Goal: Transaction & Acquisition: Download file/media

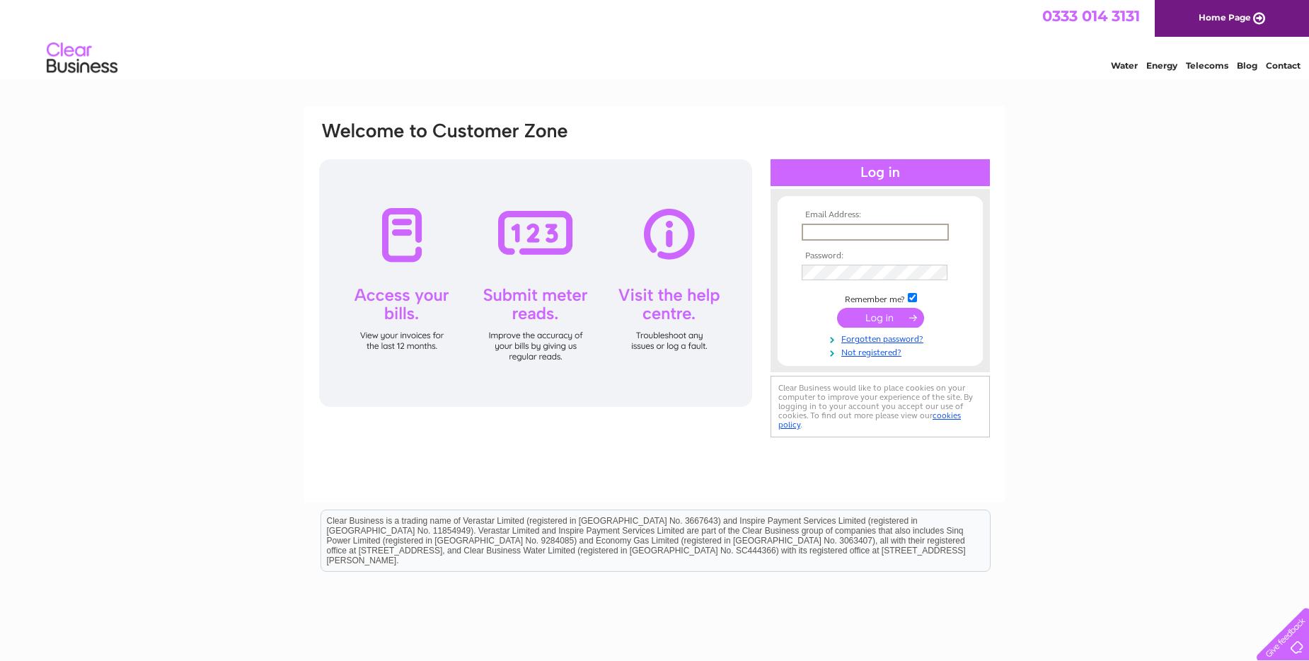
click at [821, 231] on input "text" at bounding box center [874, 232] width 147 height 17
type input "[EMAIL_ADDRESS][DOMAIN_NAME]"
click at [892, 318] on input "submit" at bounding box center [880, 318] width 87 height 20
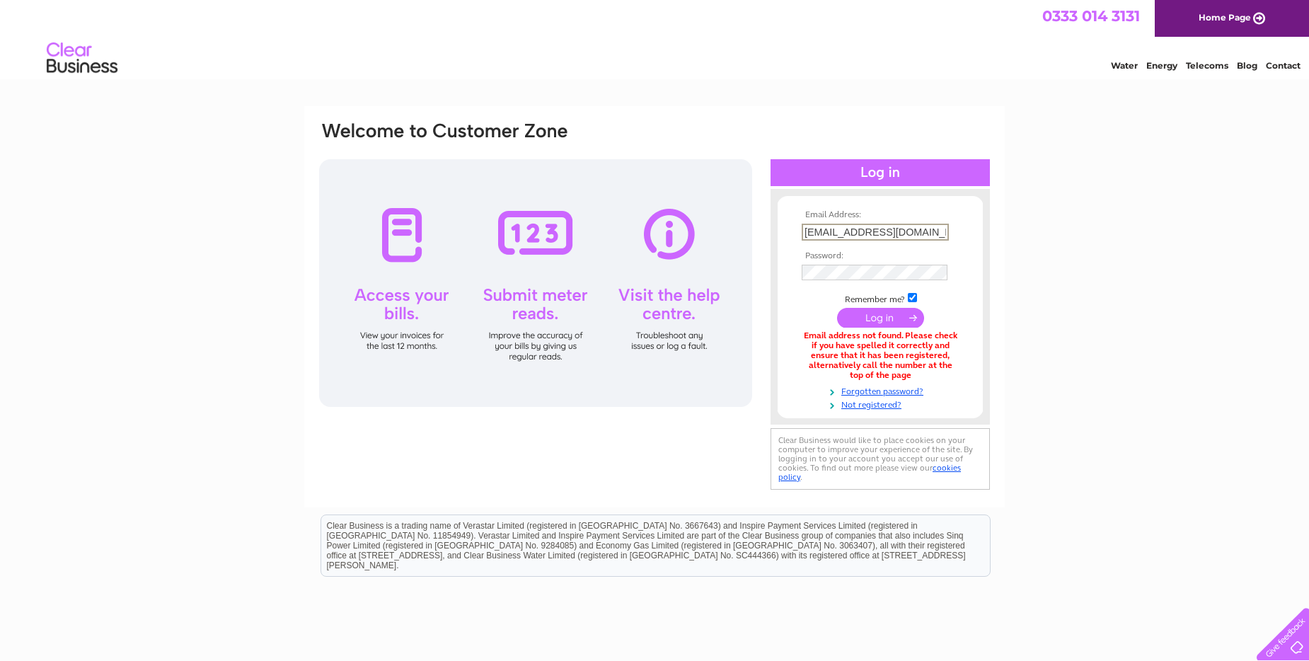
drag, startPoint x: 937, startPoint y: 228, endPoint x: 812, endPoint y: 233, distance: 124.6
click at [812, 233] on input "henderland1981@gmail.com" at bounding box center [874, 232] width 147 height 17
drag, startPoint x: 932, startPoint y: 231, endPoint x: 804, endPoint y: 231, distance: 128.0
click at [804, 231] on input "henderland1981@gmail.com" at bounding box center [874, 232] width 147 height 17
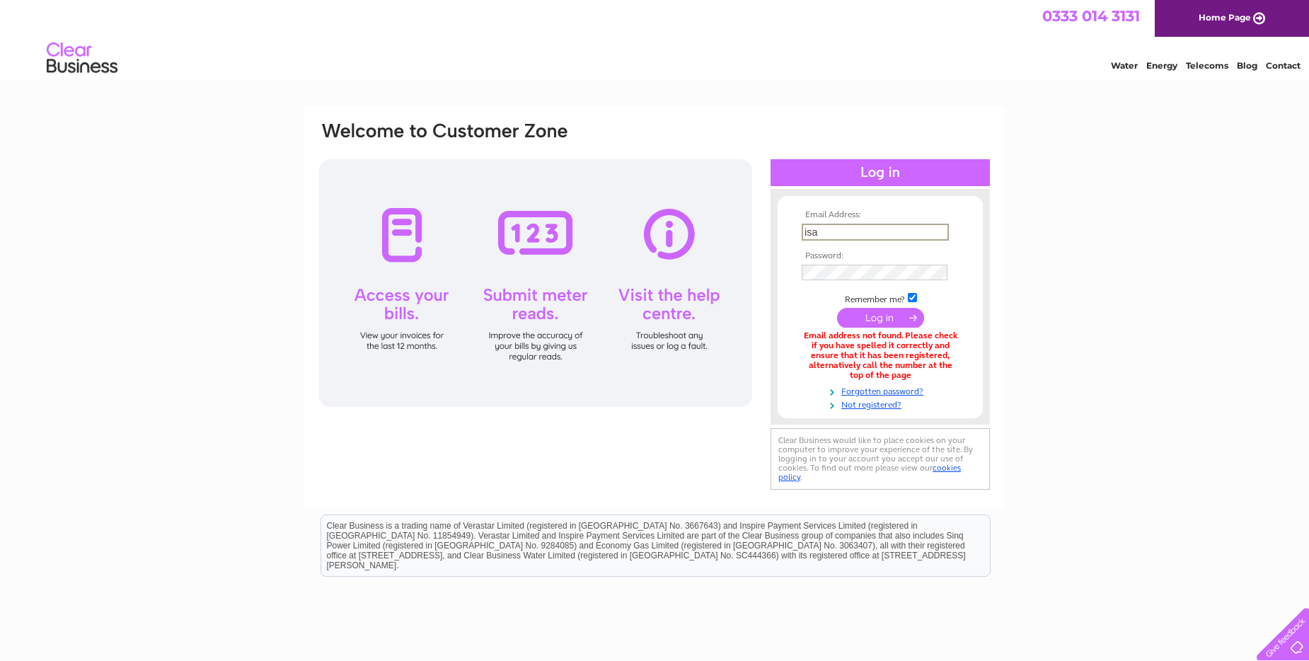
type input "isabelsmyth2@tiscali.co.uk"
click at [888, 313] on input "submit" at bounding box center [880, 318] width 87 height 20
click at [886, 316] on input "submit" at bounding box center [880, 318] width 87 height 20
click at [872, 237] on input "[EMAIL_ADDRESS][DOMAIN_NAME]" at bounding box center [874, 232] width 146 height 16
click at [934, 231] on input "isabelsmyth2@tiscali.co.uk" at bounding box center [874, 232] width 147 height 17
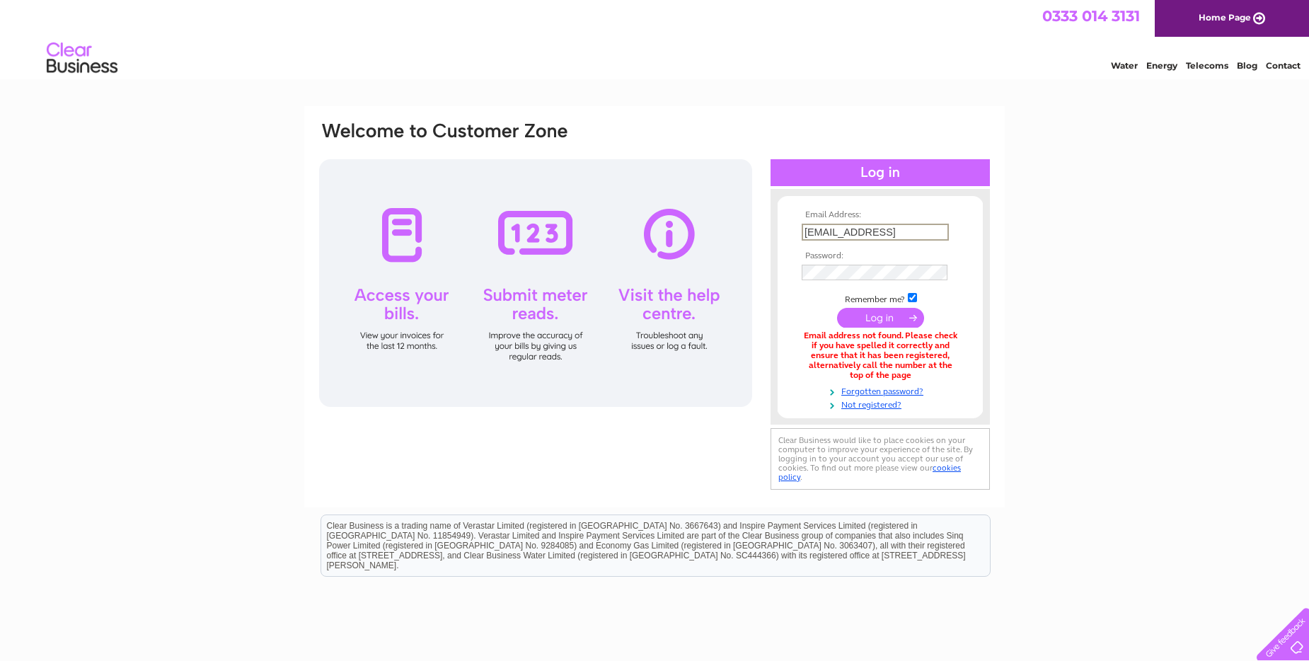
type input "isabelsmyth2@gmail.com"
click at [837, 308] on input "submit" at bounding box center [880, 318] width 87 height 20
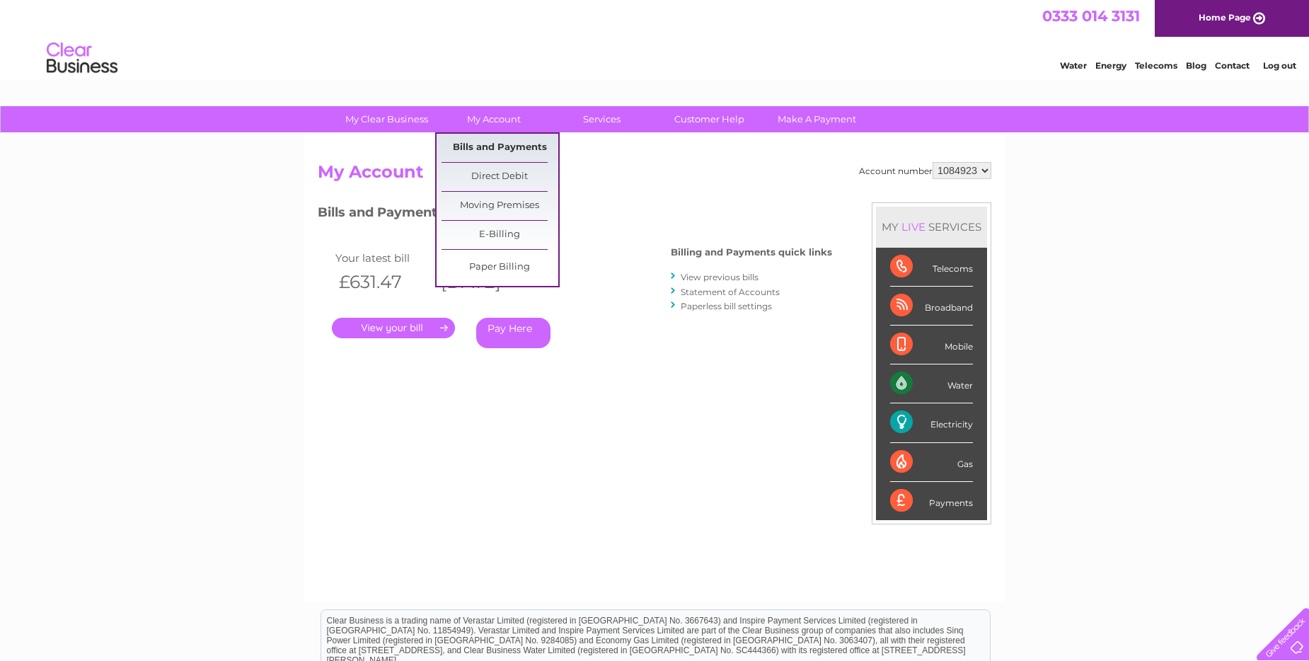
click at [495, 148] on link "Bills and Payments" at bounding box center [499, 148] width 117 height 28
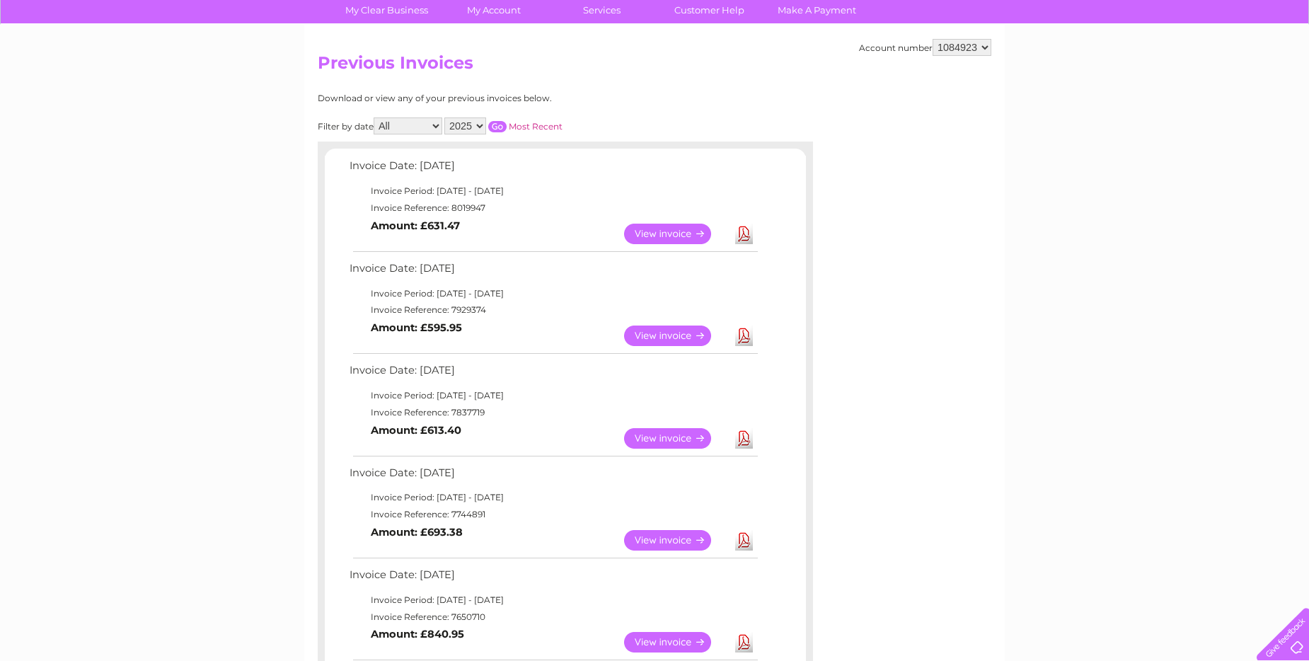
scroll to position [141, 0]
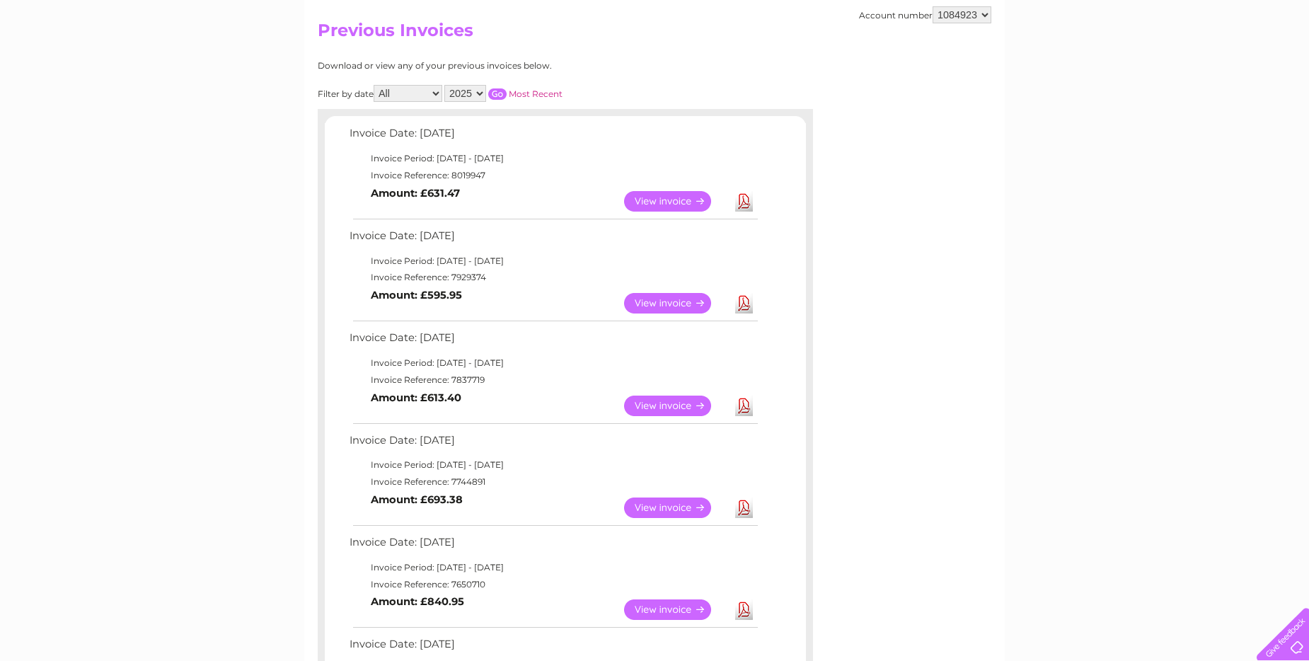
click at [740, 506] on link "Download" at bounding box center [744, 507] width 18 height 21
click at [743, 304] on link "Download" at bounding box center [744, 303] width 18 height 21
click at [745, 204] on link "Download" at bounding box center [744, 201] width 18 height 21
